Goal: Information Seeking & Learning: Get advice/opinions

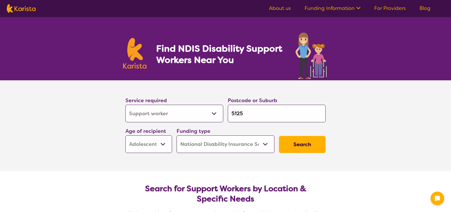
select select "Support worker"
select select "AS"
select select "NDIS"
select select "Support worker"
select select "AS"
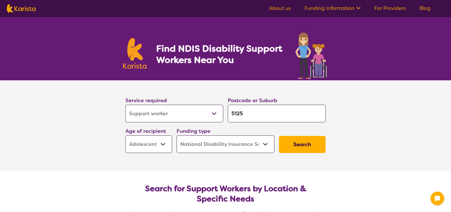
select select "NDIS"
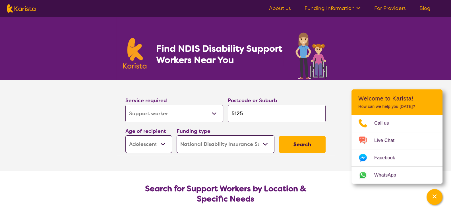
drag, startPoint x: 246, startPoint y: 110, endPoint x: 241, endPoint y: 111, distance: 5.2
click at [241, 111] on input "5125" at bounding box center [277, 114] width 98 height 18
click at [306, 146] on button "Search" at bounding box center [302, 144] width 47 height 17
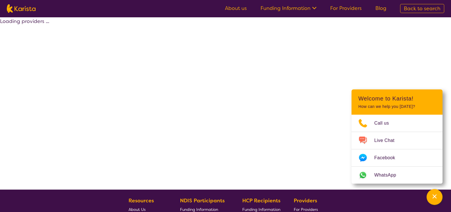
select select "by_score"
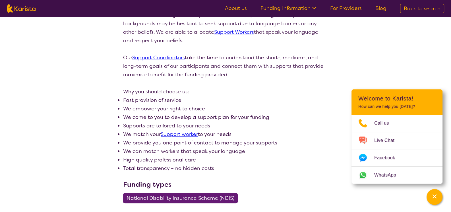
scroll to position [171, 0]
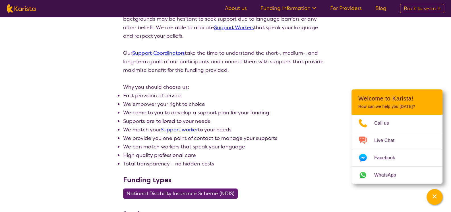
click at [190, 130] on link "Support worker" at bounding box center [179, 130] width 37 height 7
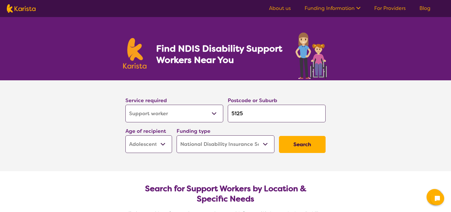
select select "Support worker"
select select "AS"
select select "NDIS"
select select "Support worker"
select select "AS"
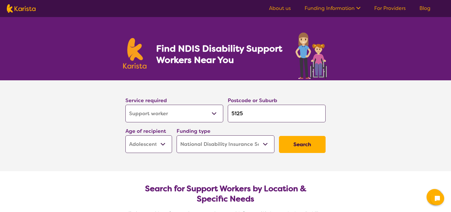
select select "NDIS"
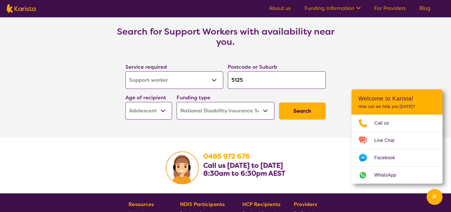
scroll to position [739, 0]
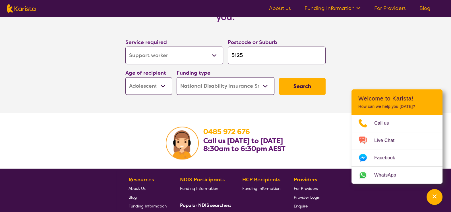
click at [161, 84] on select "Early Childhood - 0 to 9 Child - 10 to 11 Adolescent - 12 to 17 Adult - 18 to 6…" at bounding box center [148, 86] width 47 height 18
click at [291, 85] on button "Search" at bounding box center [302, 86] width 47 height 17
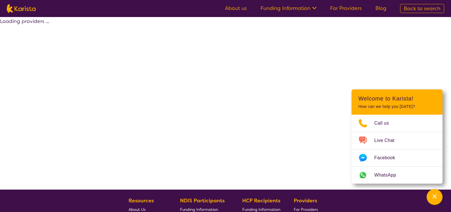
select select "by_score"
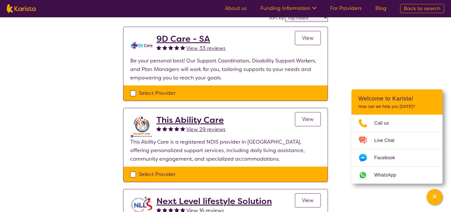
scroll to position [113, 0]
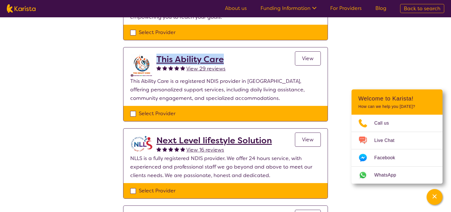
drag, startPoint x: 233, startPoint y: 59, endPoint x: 156, endPoint y: 59, distance: 76.8
click at [156, 59] on div "This Ability Care View 29 reviews View" at bounding box center [238, 65] width 164 height 23
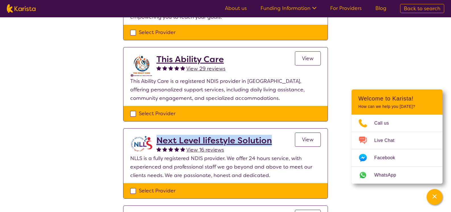
drag, startPoint x: 273, startPoint y: 141, endPoint x: 159, endPoint y: 142, distance: 113.7
click at [159, 142] on div "Next Level lifestyle Solution View 16 reviews View" at bounding box center [238, 145] width 164 height 19
